Goal: Book appointment/travel/reservation

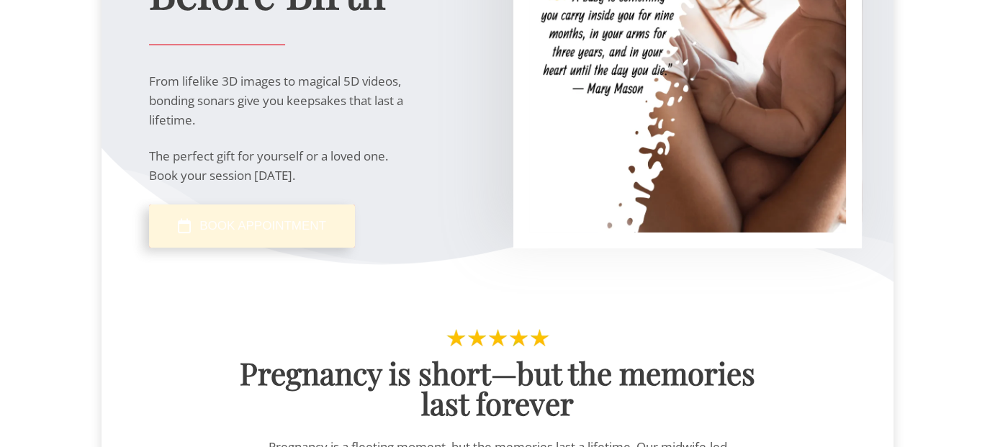
click at [287, 220] on span "BOOK APPOINTMENT" at bounding box center [262, 226] width 127 height 14
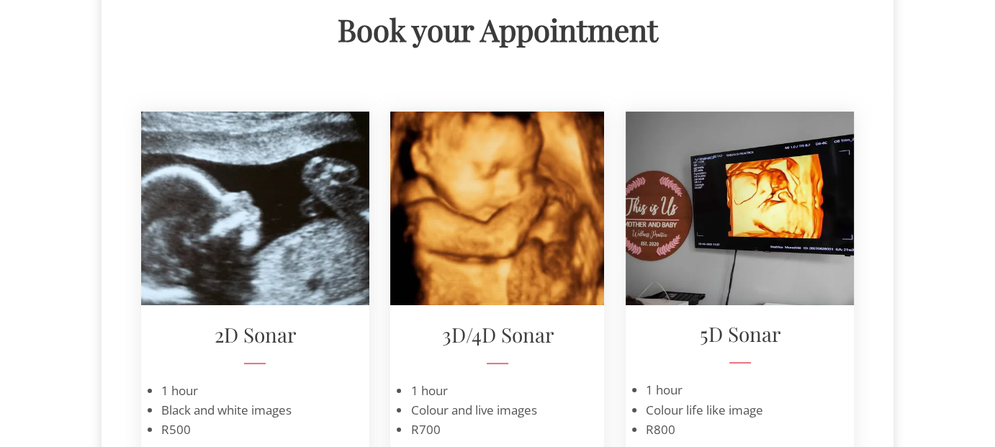
scroll to position [144, 0]
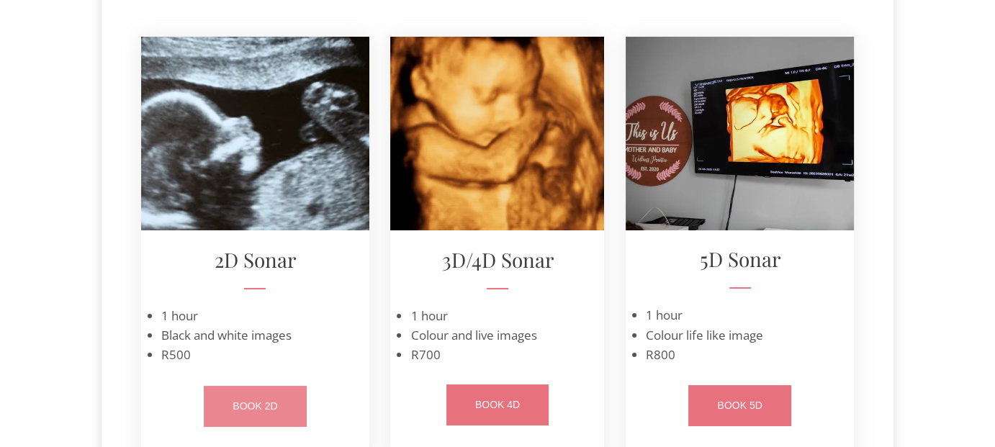
click at [264, 407] on span "BOOK 2D" at bounding box center [255, 406] width 45 height 12
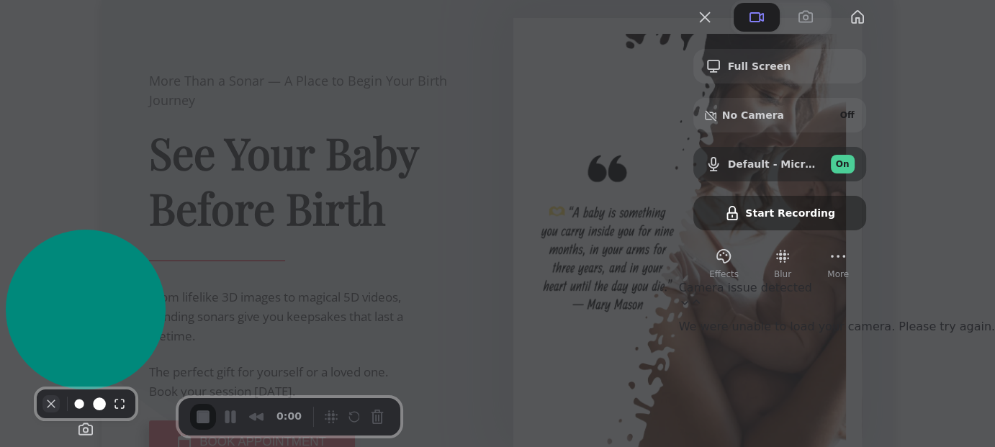
click at [49, 413] on button "Camera off" at bounding box center [50, 403] width 17 height 17
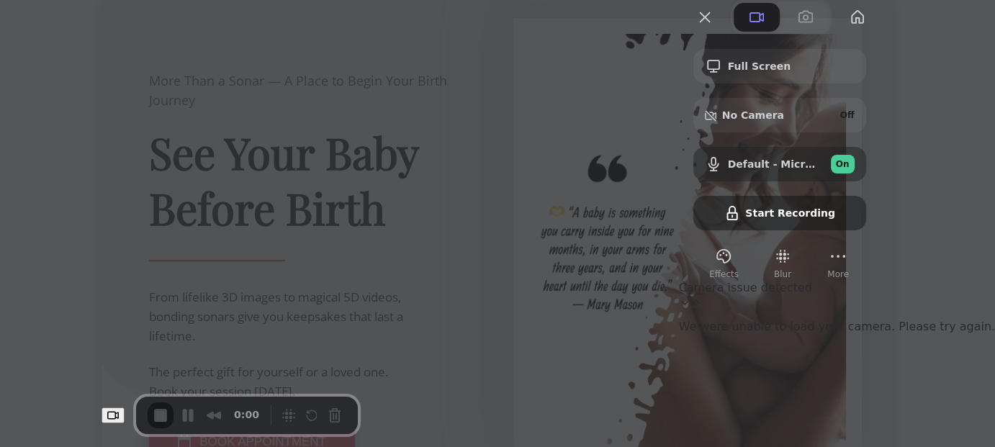
click at [148, 420] on div "0:00" at bounding box center [206, 415] width 117 height 26
click at [102, 416] on button "Choose camera" at bounding box center [113, 415] width 23 height 17
click at [114, 380] on span "Avatar" at bounding box center [109, 376] width 37 height 14
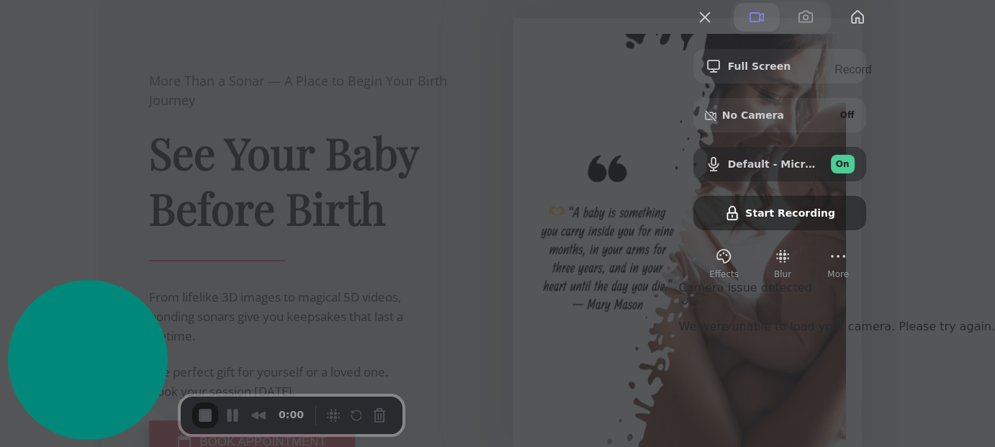
click at [765, 26] on span at bounding box center [756, 17] width 17 height 17
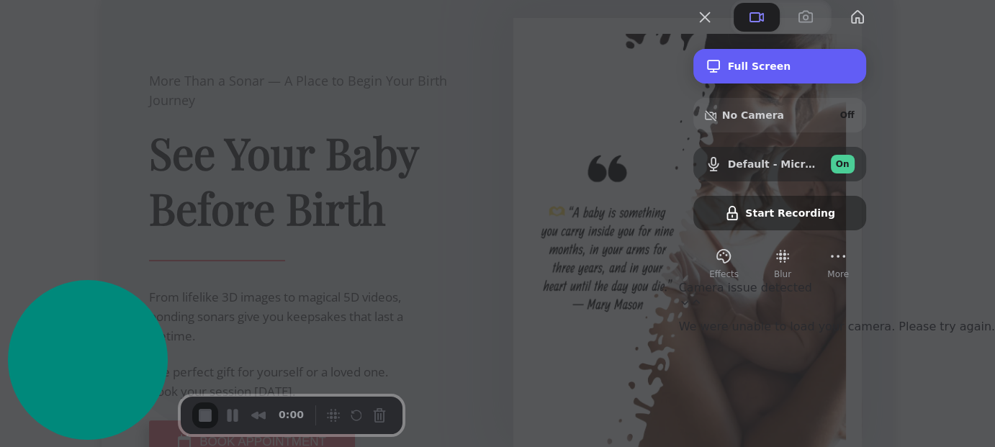
click at [855, 72] on span "Full Screen" at bounding box center [791, 66] width 127 height 12
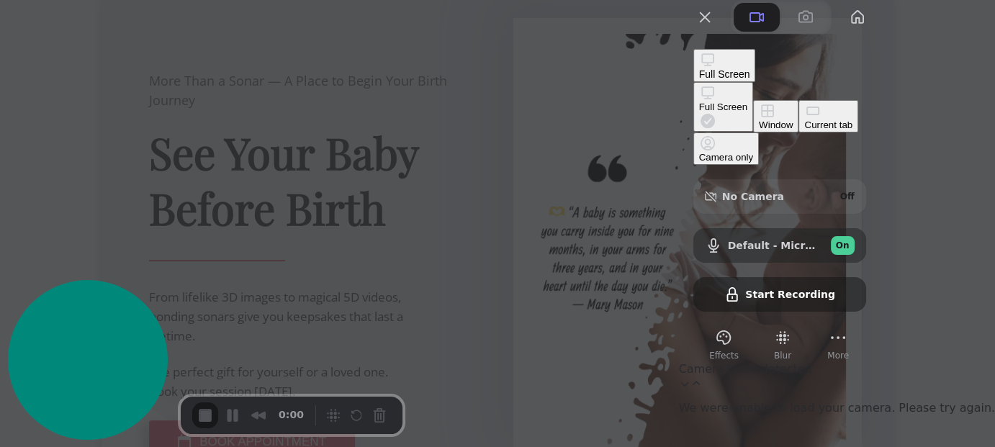
click at [699, 102] on div "Full Screen" at bounding box center [723, 107] width 48 height 11
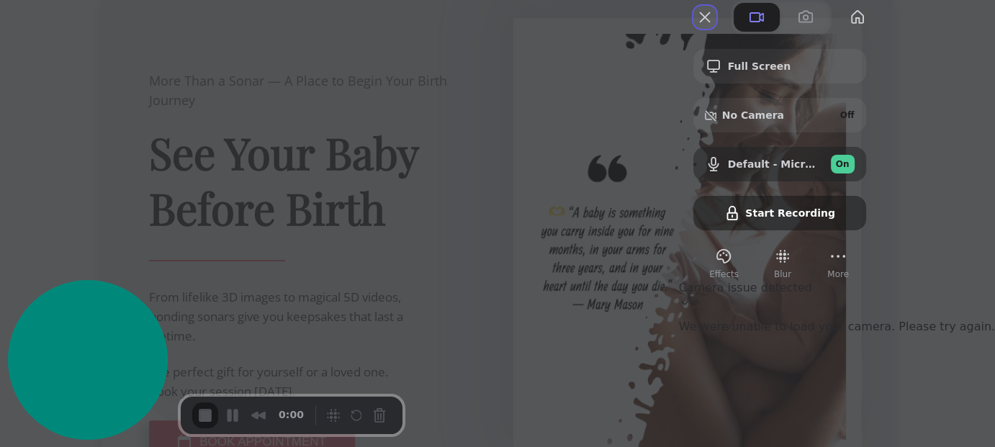
click at [716, 29] on button "Close" at bounding box center [704, 17] width 23 height 23
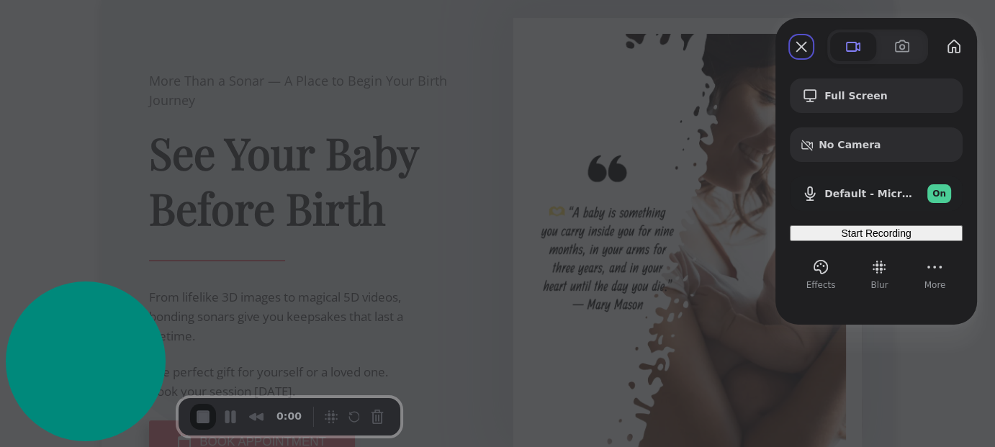
click at [873, 239] on div "Start Recording" at bounding box center [876, 233] width 161 height 12
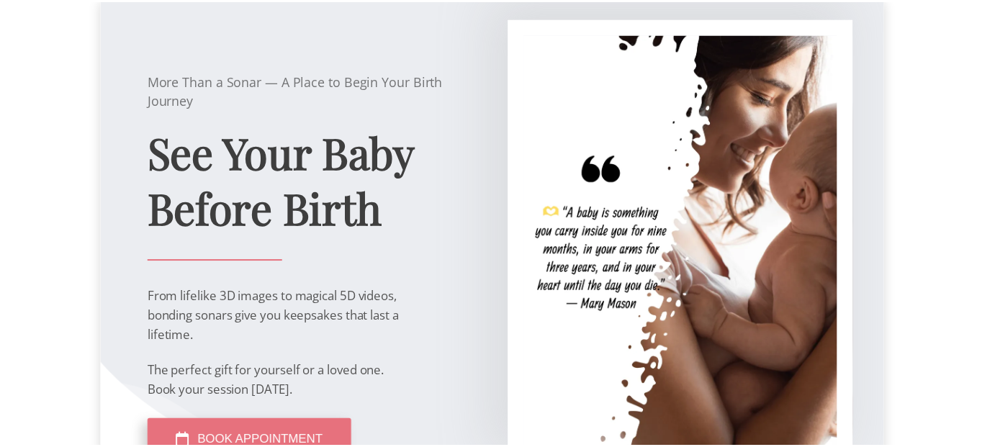
scroll to position [26, 0]
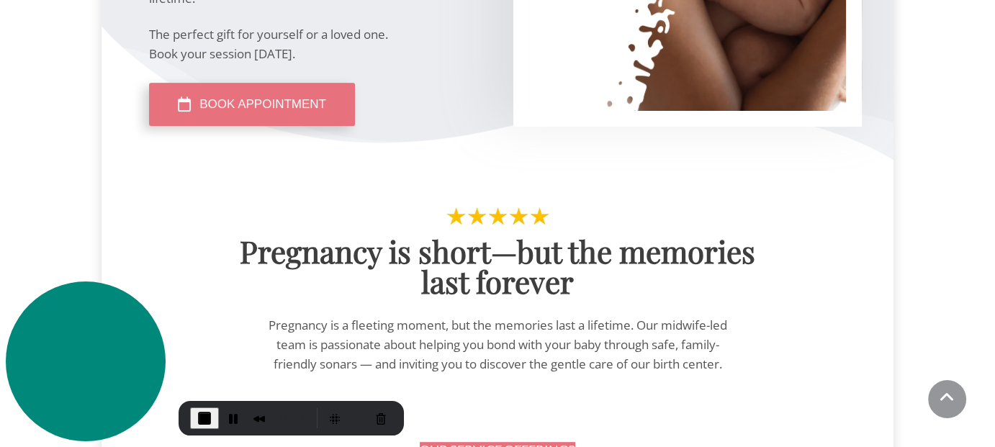
scroll to position [288, 0]
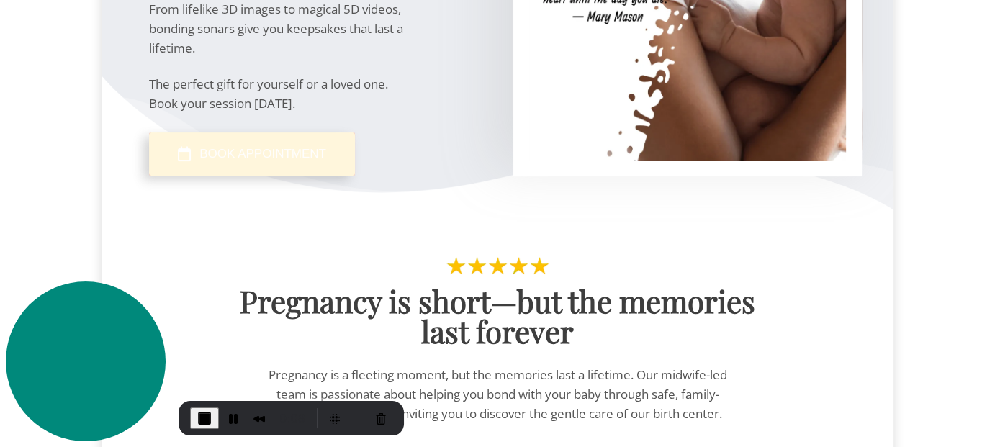
click at [297, 157] on span "BOOK APPOINTMENT" at bounding box center [262, 154] width 127 height 14
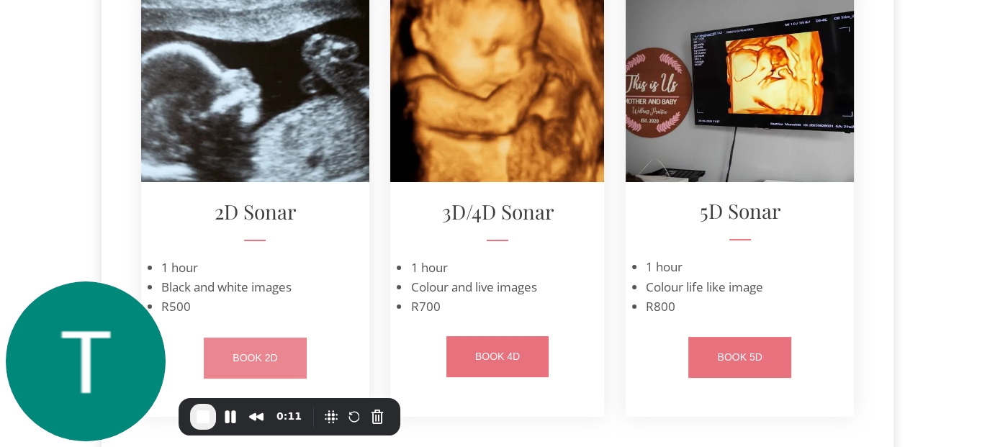
scroll to position [216, 0]
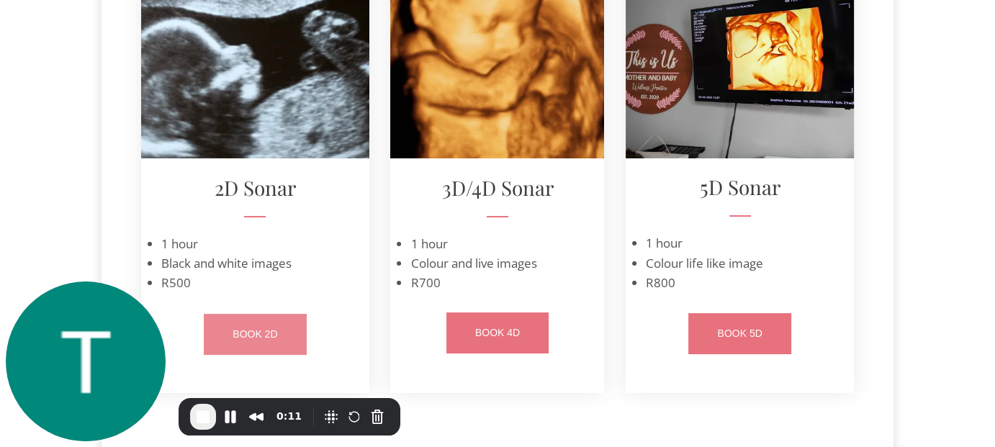
click at [261, 339] on span "BOOK 2D" at bounding box center [255, 334] width 45 height 12
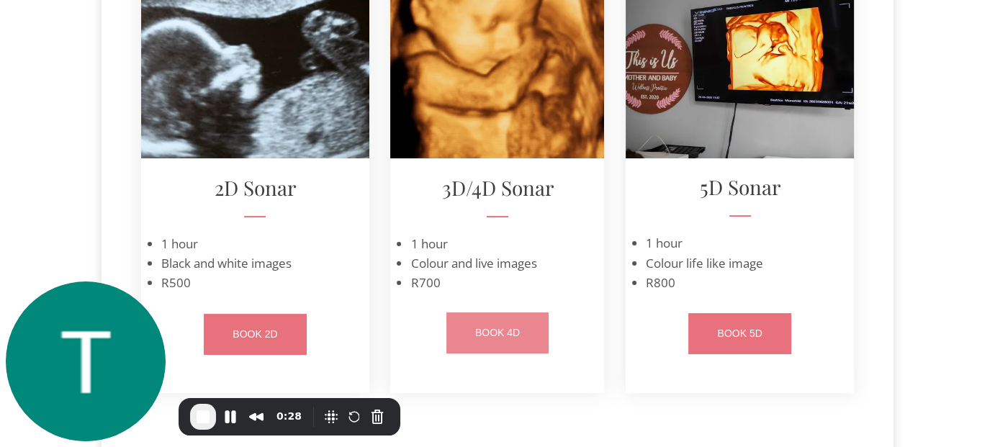
click at [515, 331] on span "BOOK 4D" at bounding box center [497, 333] width 45 height 12
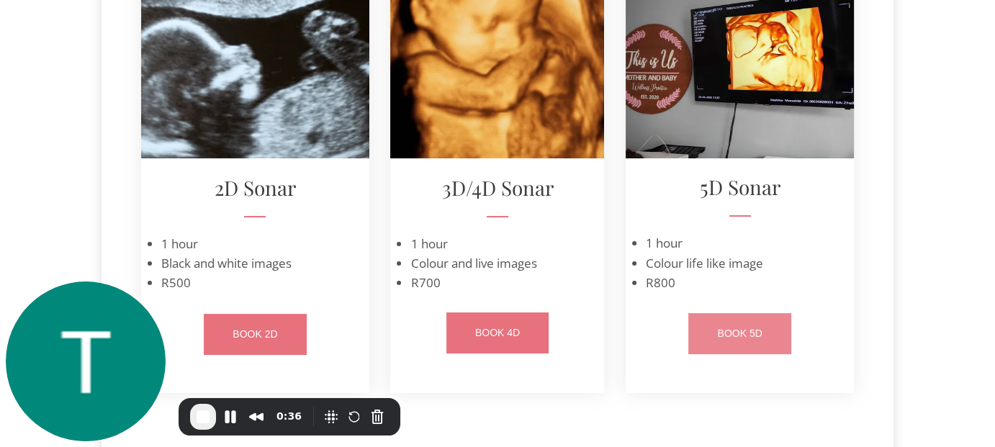
click at [755, 328] on link "BOOK 5D" at bounding box center [739, 333] width 102 height 41
